Goal: Task Accomplishment & Management: Use online tool/utility

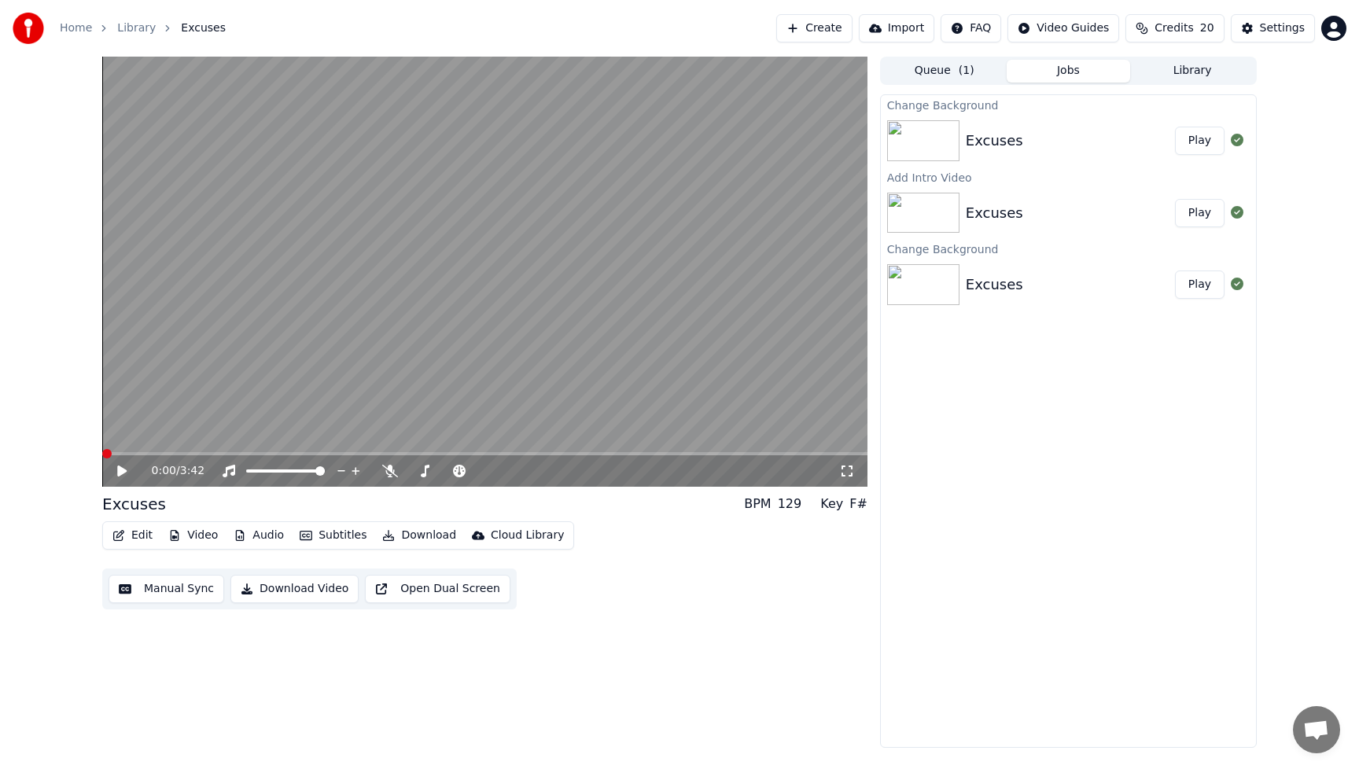
click at [1207, 138] on button "Play" at bounding box center [1200, 141] width 50 height 28
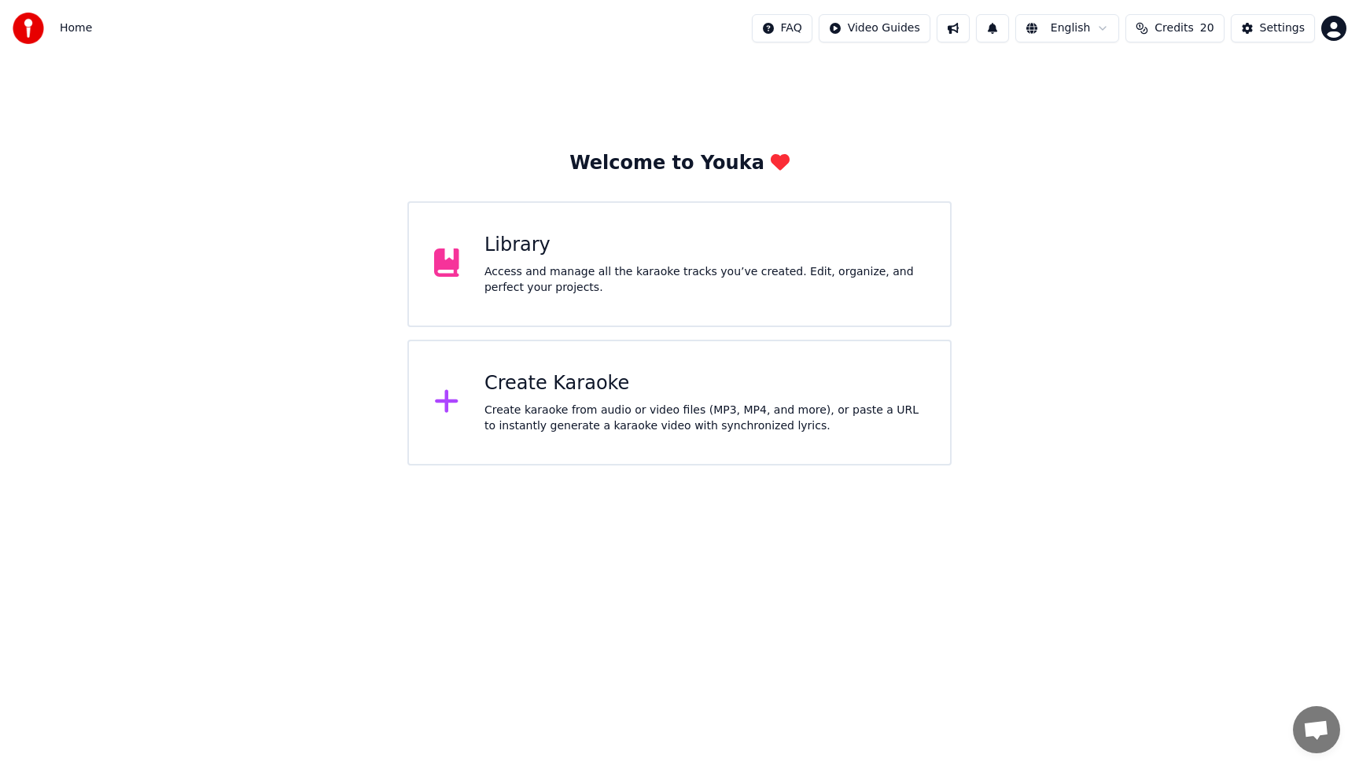
click at [640, 254] on div "Library" at bounding box center [704, 245] width 440 height 25
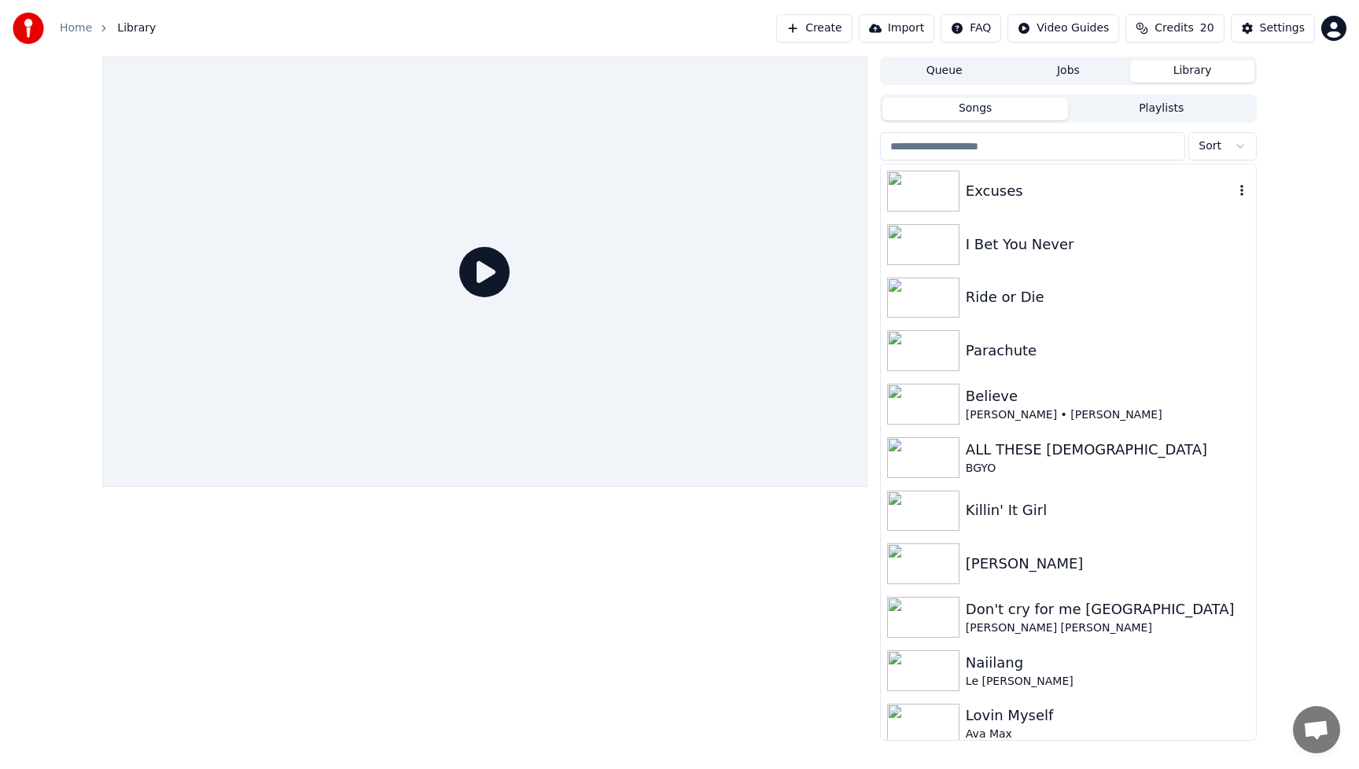
click at [1061, 180] on div "Excuses" at bounding box center [1100, 191] width 268 height 22
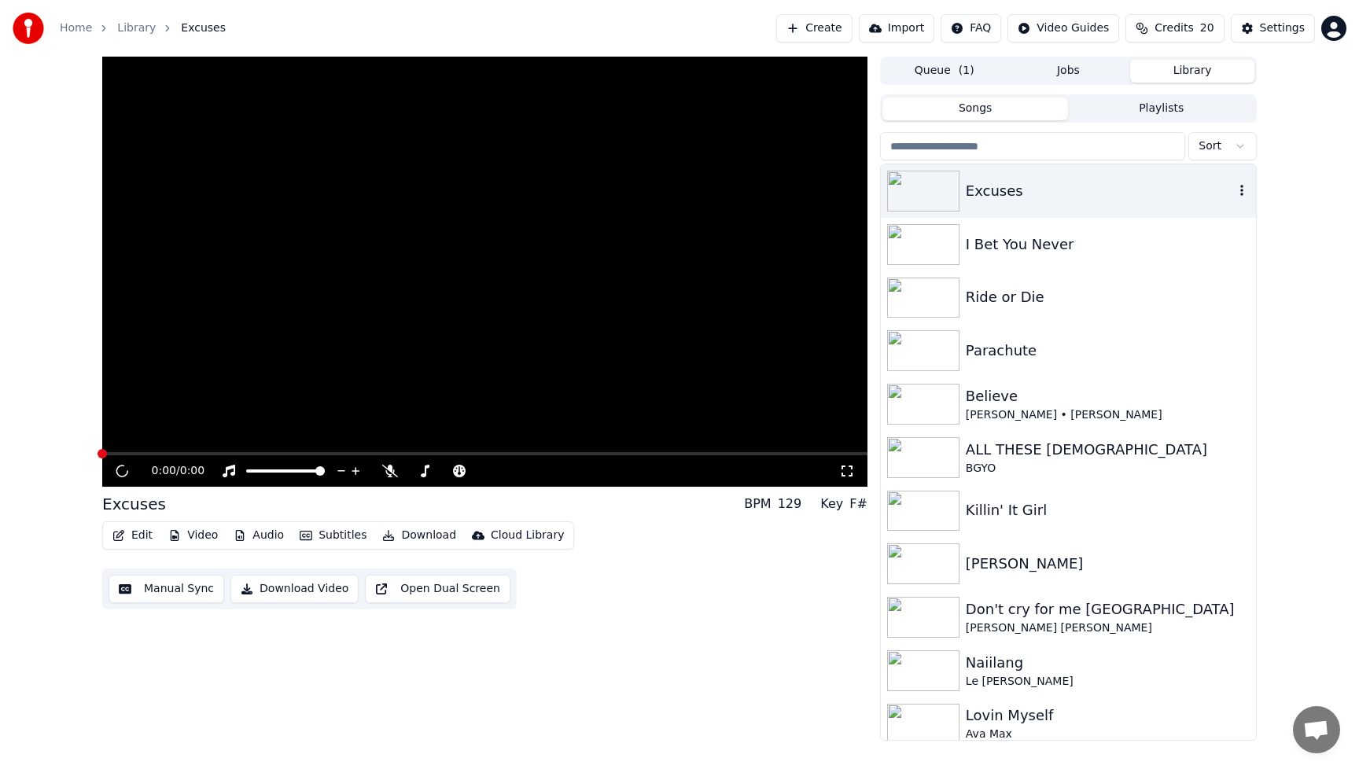
click at [1061, 180] on div "Excuses" at bounding box center [1100, 191] width 268 height 22
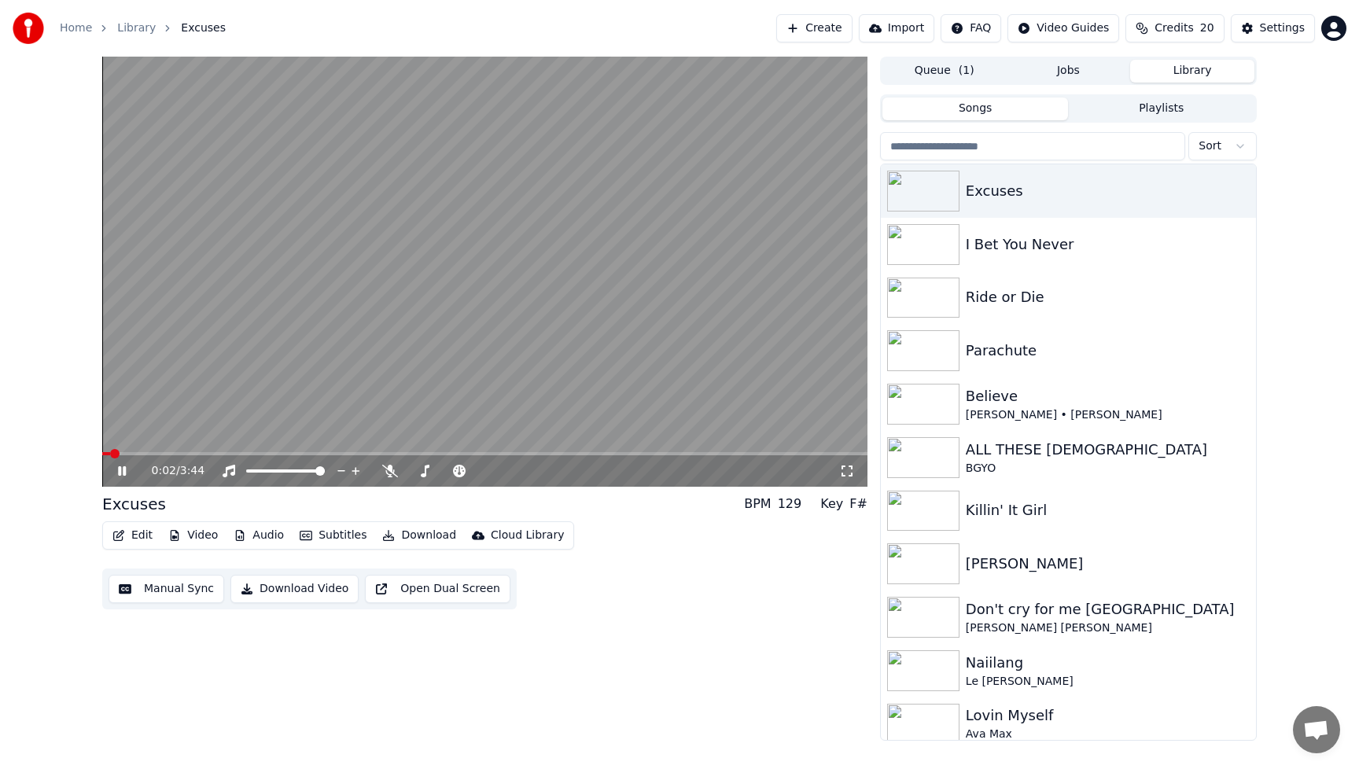
click at [193, 537] on button "Video" at bounding box center [193, 536] width 62 height 22
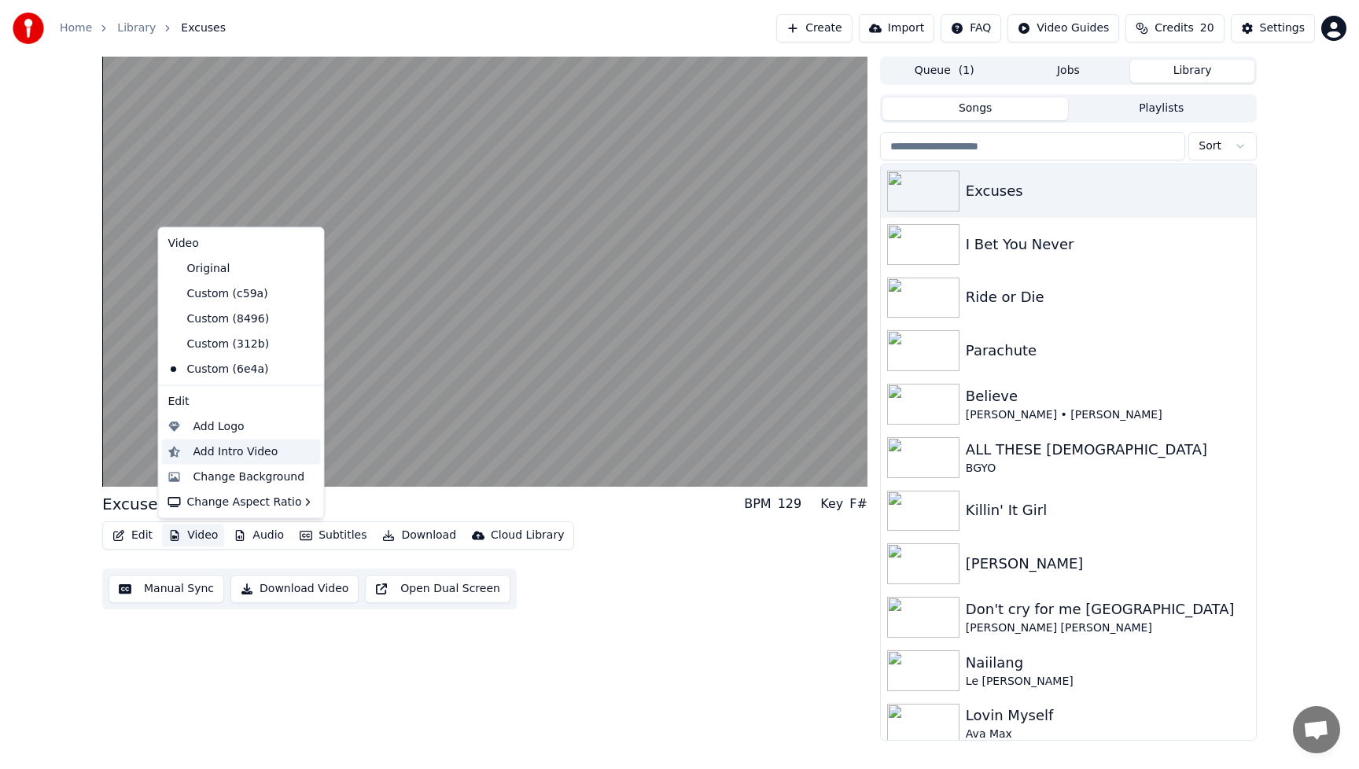
click at [238, 453] on div "Add Intro Video" at bounding box center [235, 452] width 85 height 16
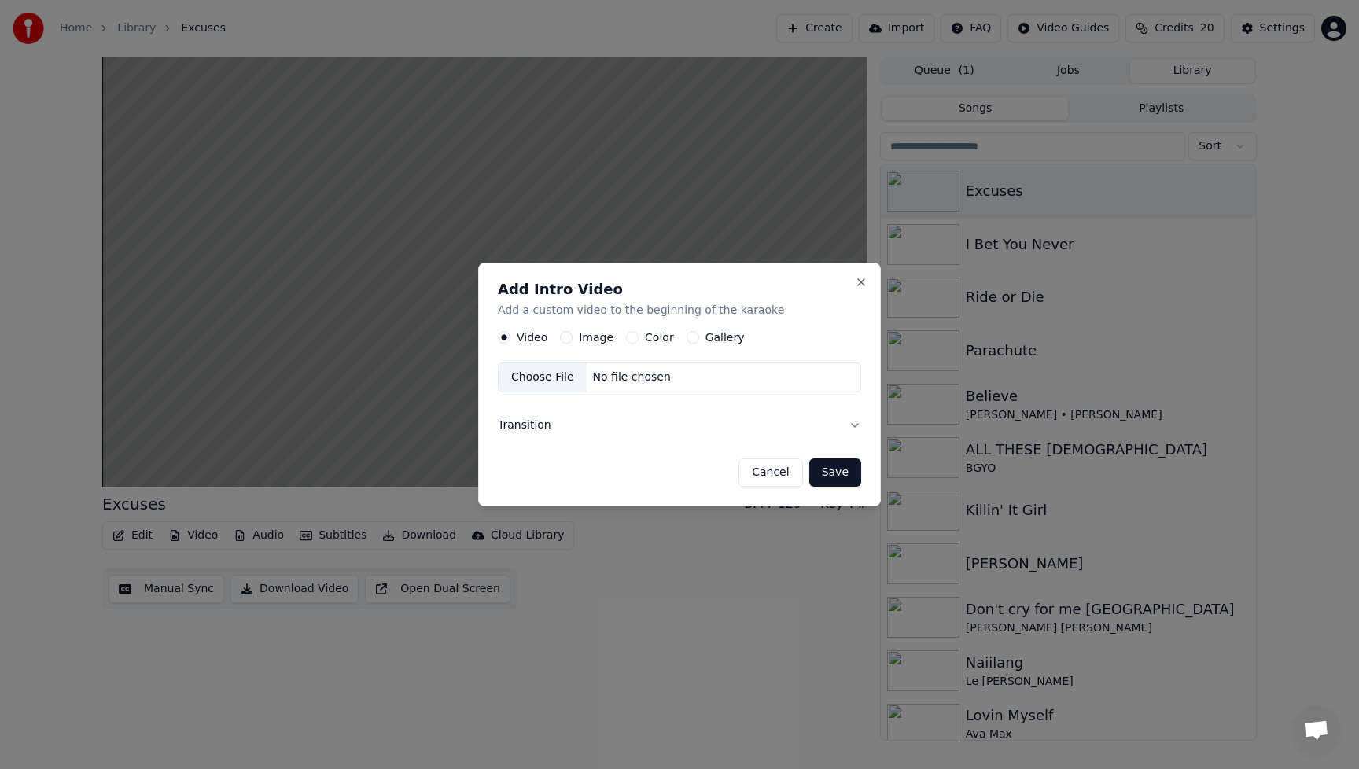
click at [565, 338] on button "Image" at bounding box center [566, 337] width 13 height 13
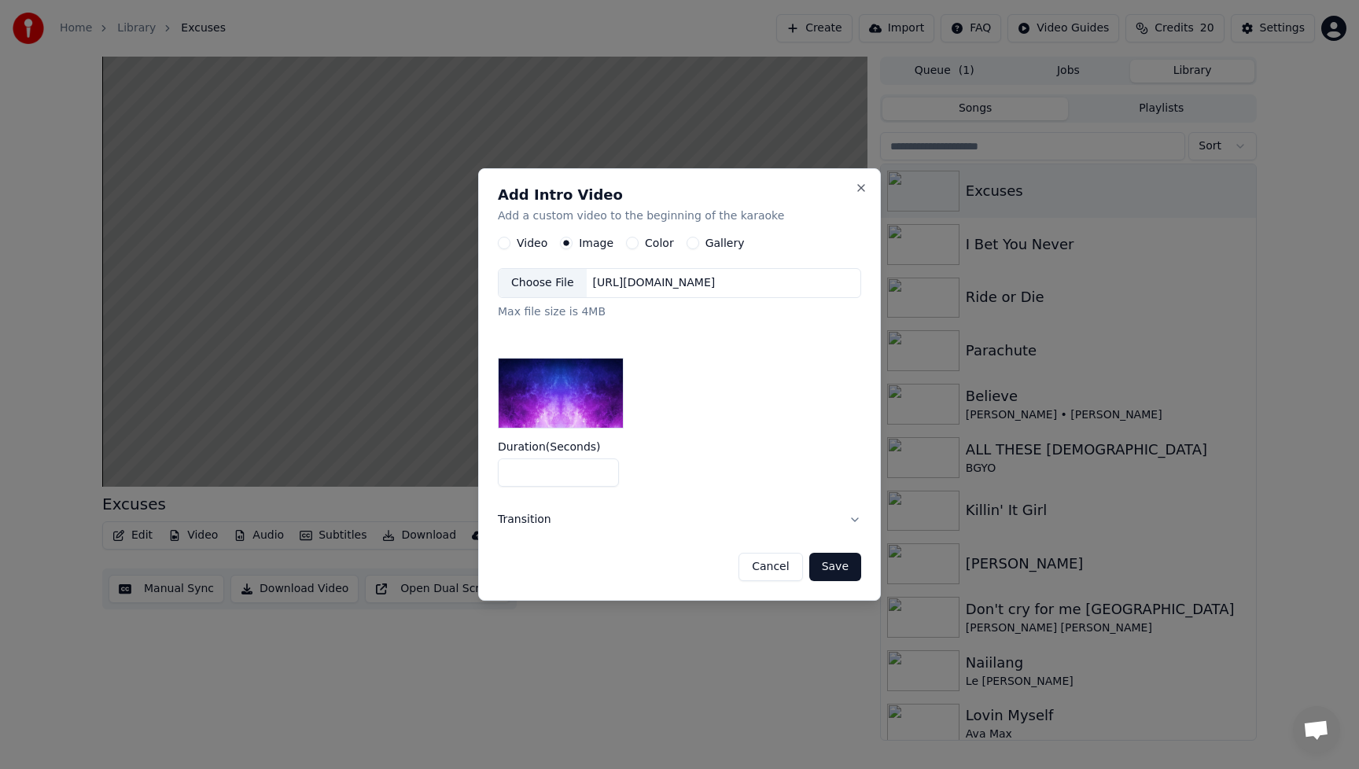
click at [537, 286] on div "Choose File" at bounding box center [543, 283] width 88 height 28
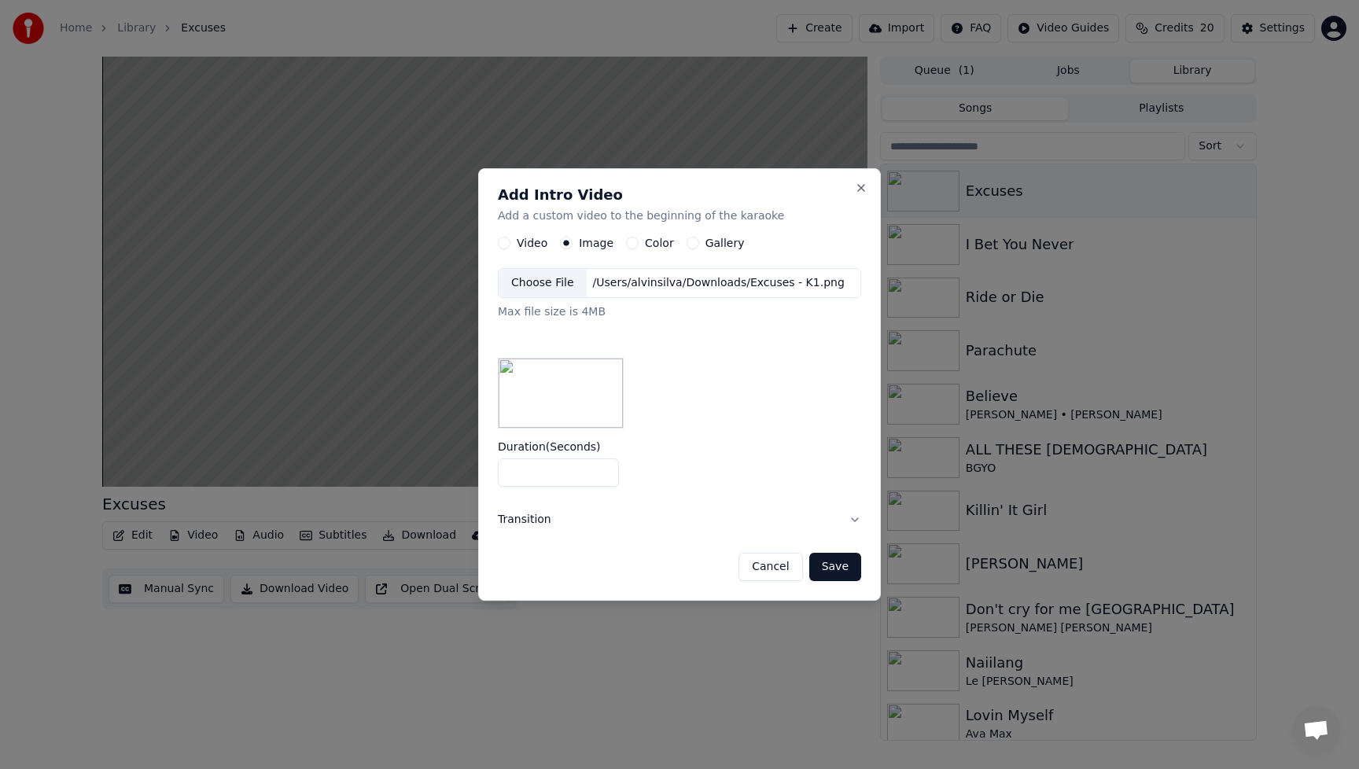
click at [849, 570] on button "Save" at bounding box center [835, 567] width 52 height 28
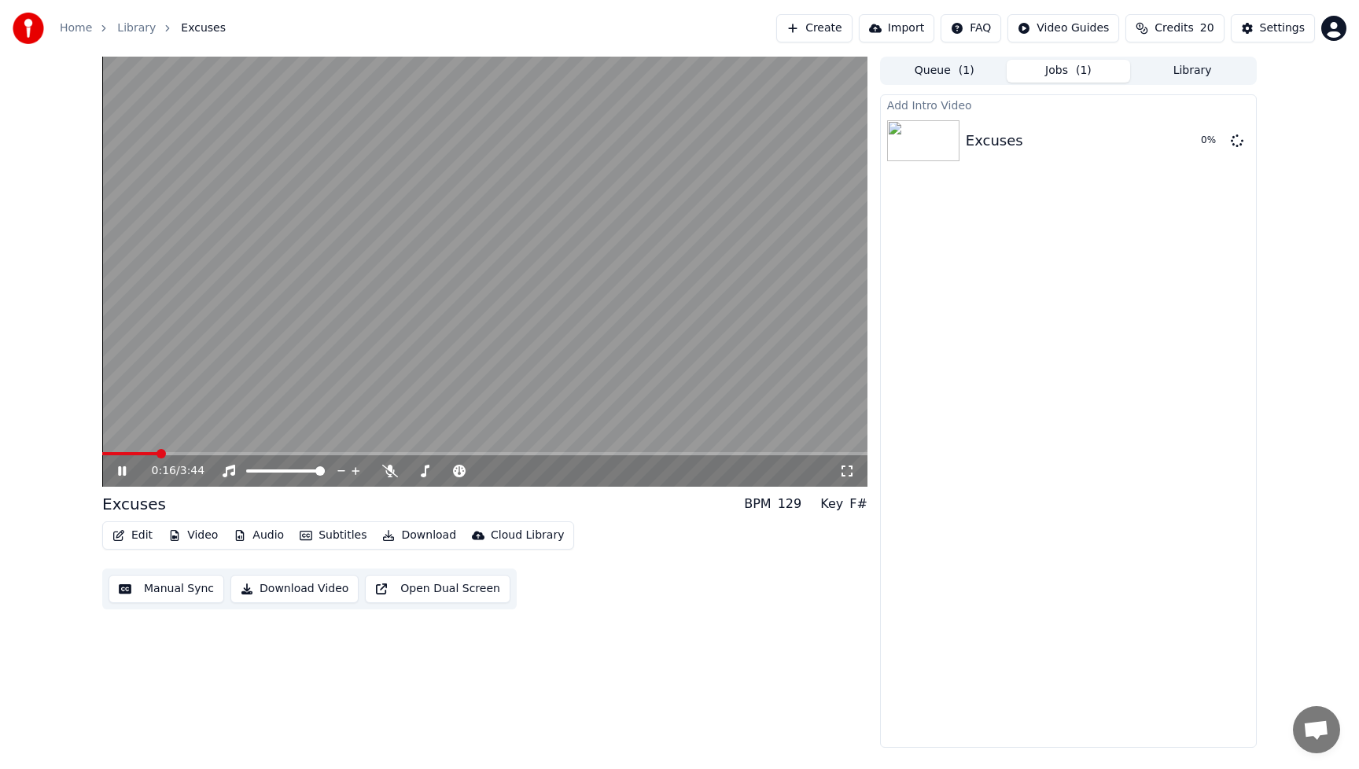
click at [698, 632] on div "0:16 / 3:44 Excuses BPM 129 Key F# Edit Video Audio Subtitles Download Cloud Li…" at bounding box center [484, 402] width 765 height 691
click at [125, 474] on icon at bounding box center [122, 470] width 8 height 9
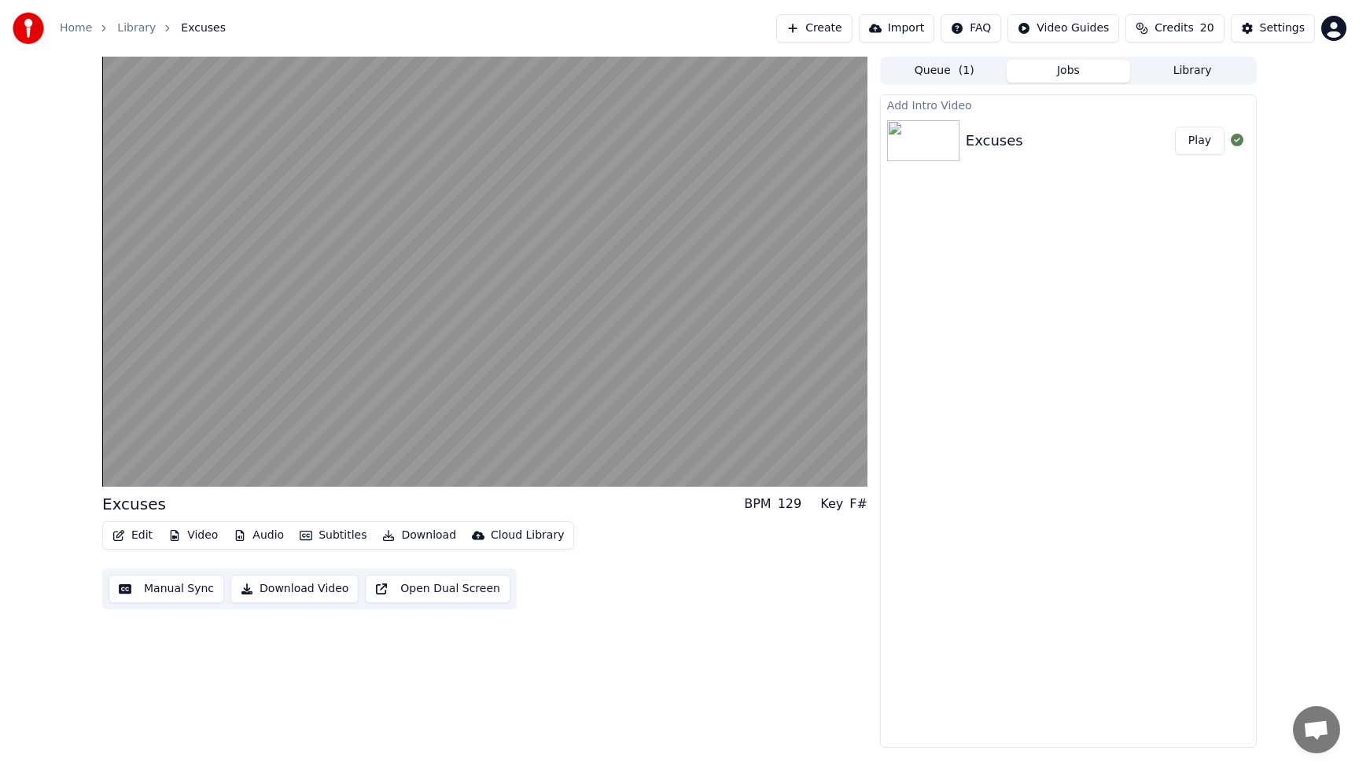
click at [1113, 302] on div "Add Intro Video Excuses Play" at bounding box center [1068, 421] width 377 height 654
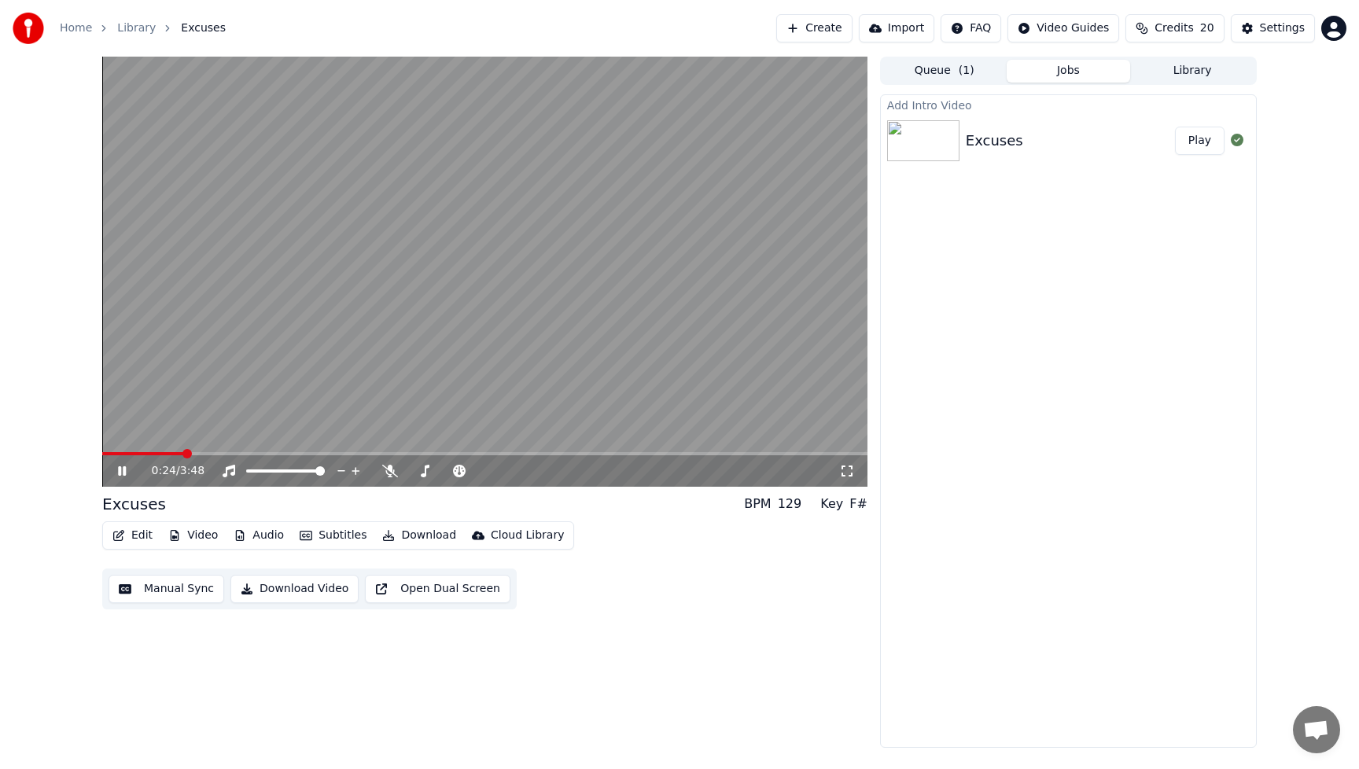
click at [119, 470] on icon at bounding box center [122, 470] width 8 height 9
click at [102, 459] on span at bounding box center [106, 453] width 9 height 9
click at [122, 470] on icon at bounding box center [121, 471] width 9 height 11
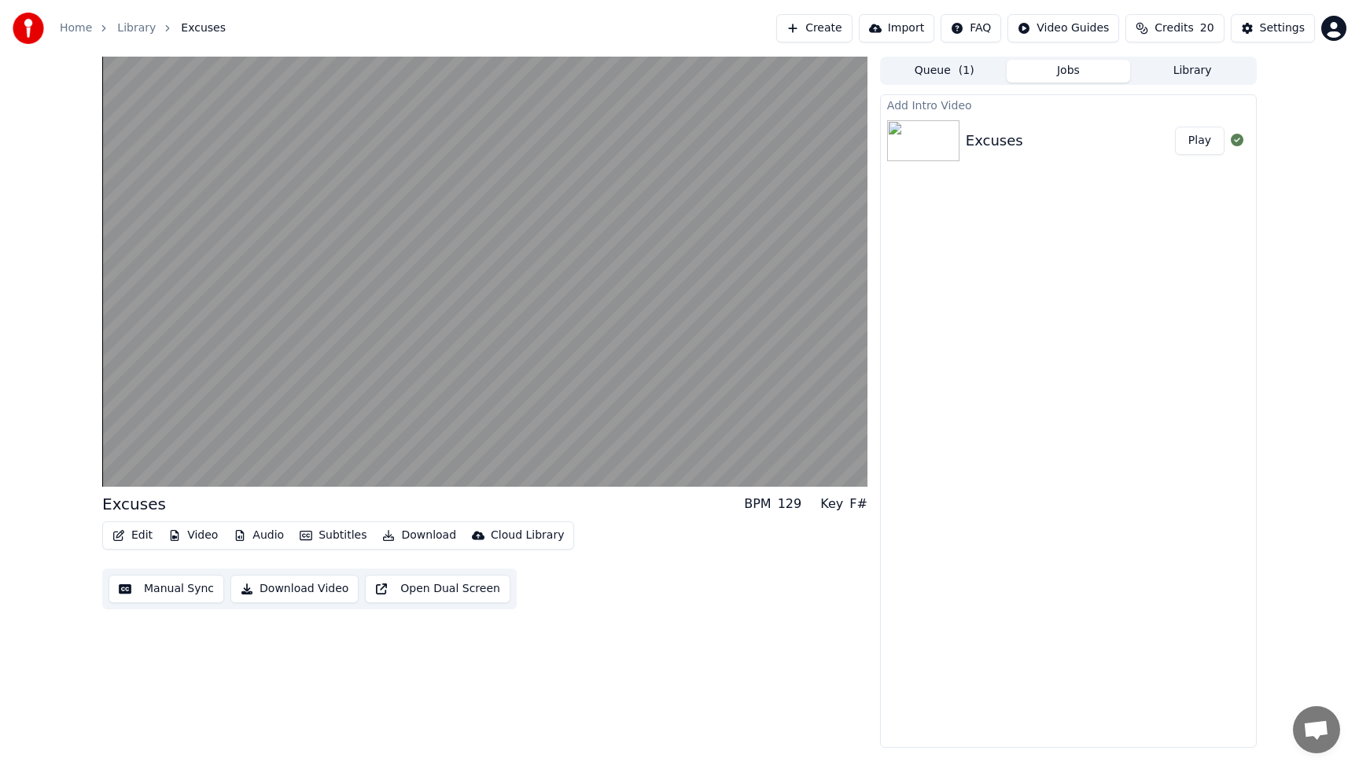
click at [304, 590] on button "Download Video" at bounding box center [294, 589] width 128 height 28
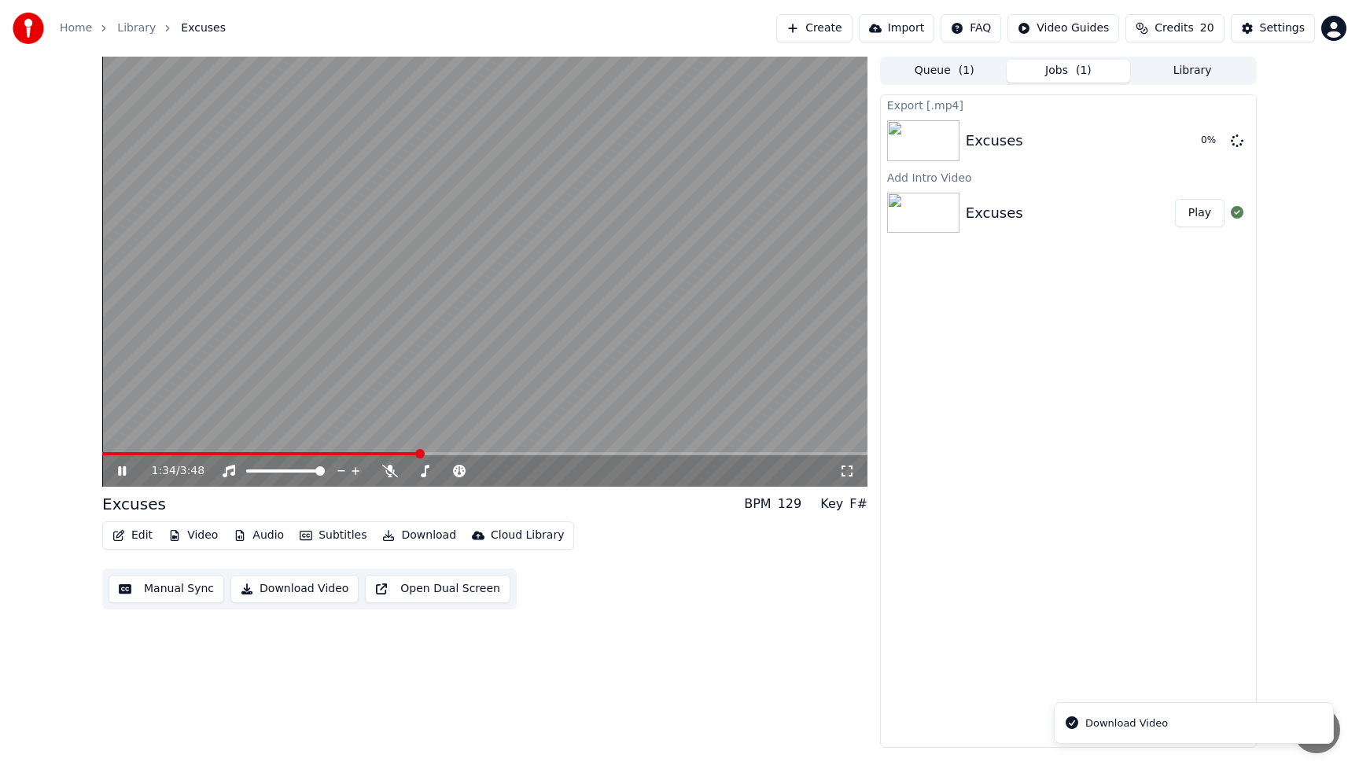
click at [119, 475] on icon at bounding box center [122, 470] width 8 height 9
click at [719, 603] on div "Edit Video Audio Subtitles Download Cloud Library Manual Sync Download Video Op…" at bounding box center [484, 565] width 765 height 88
